Goal: Task Accomplishment & Management: Manage account settings

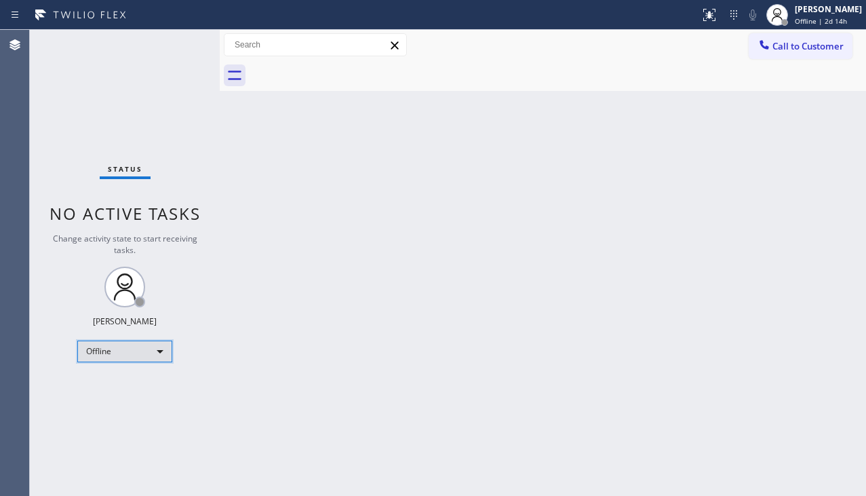
click at [163, 347] on div "Offline" at bounding box center [124, 352] width 95 height 22
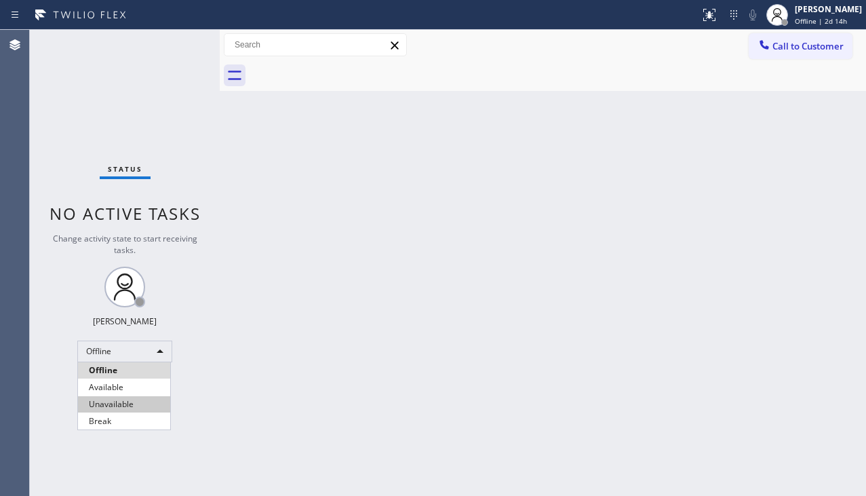
click at [142, 406] on li "Unavailable" at bounding box center [124, 404] width 92 height 16
click at [28, 428] on div "Agent Desktop" at bounding box center [14, 263] width 29 height 466
click at [66, 422] on div "Status No active tasks Change activity state to start receiving tasks. [PERSON_…" at bounding box center [125, 263] width 190 height 466
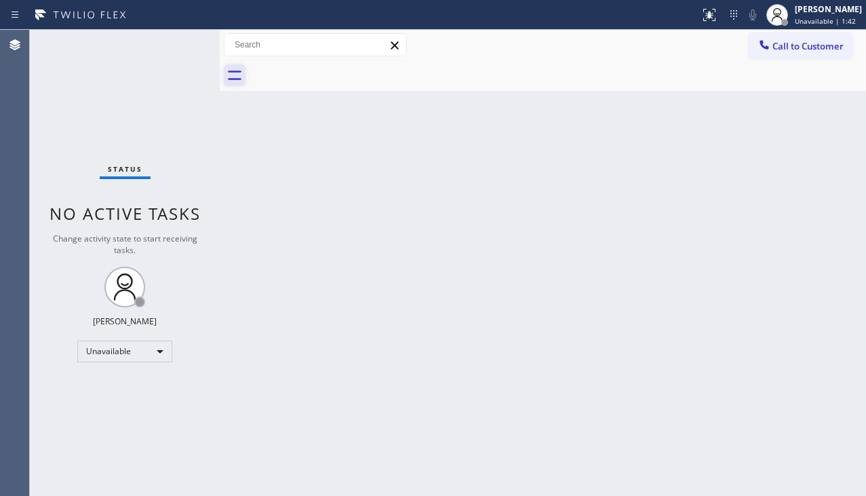
click at [230, 75] on icon at bounding box center [235, 75] width 22 height 22
click at [273, 243] on div "Back to Dashboard Change Sender ID Customers Technicians Select a contact Outbo…" at bounding box center [543, 263] width 647 height 466
